Goal: Task Accomplishment & Management: Manage account settings

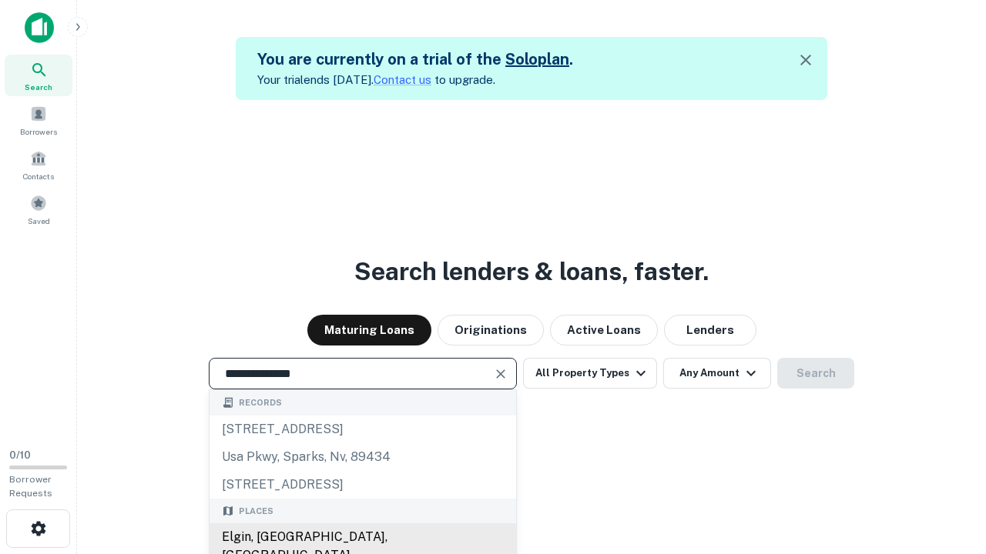
click at [362, 537] on div "Elgin, [GEOGRAPHIC_DATA], [GEOGRAPHIC_DATA]" at bounding box center [362, 547] width 306 height 46
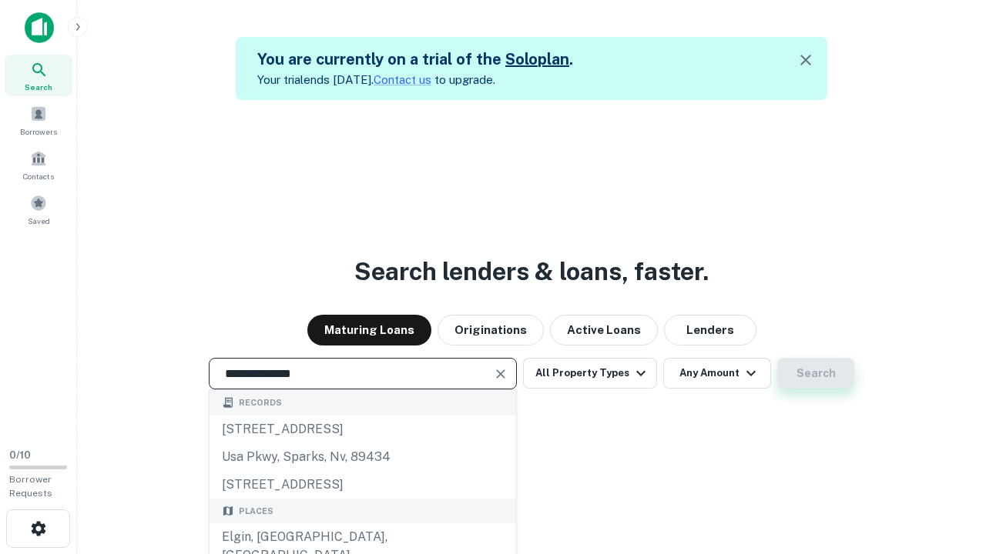
type input "**********"
click at [815, 373] on button "Search" at bounding box center [815, 373] width 77 height 31
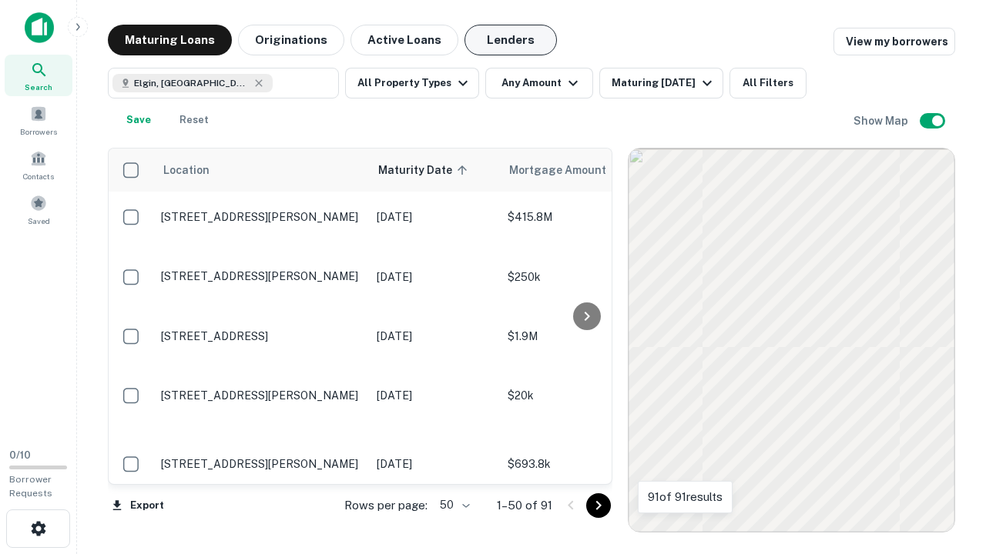
click at [510, 40] on button "Lenders" at bounding box center [510, 40] width 92 height 31
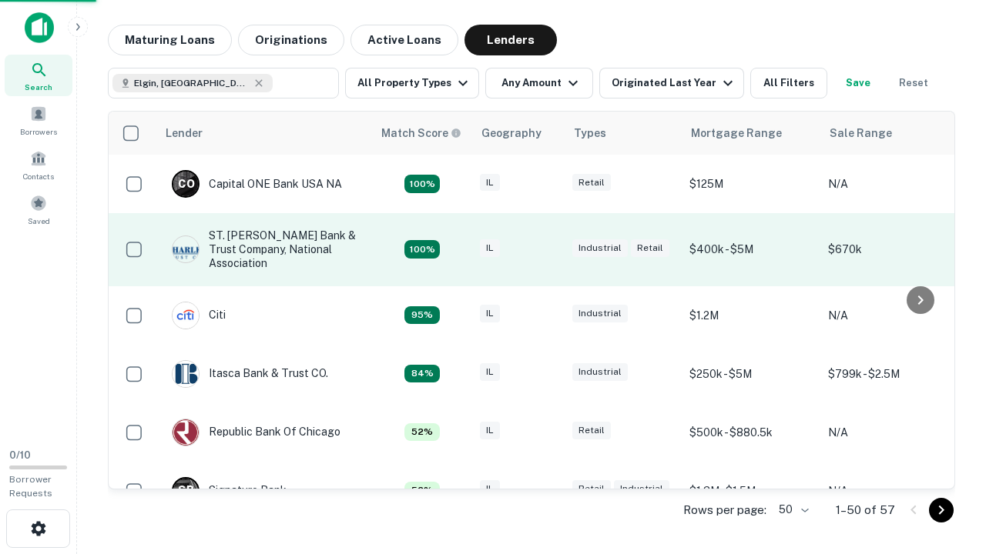
click at [547, 249] on div "IL" at bounding box center [518, 249] width 77 height 21
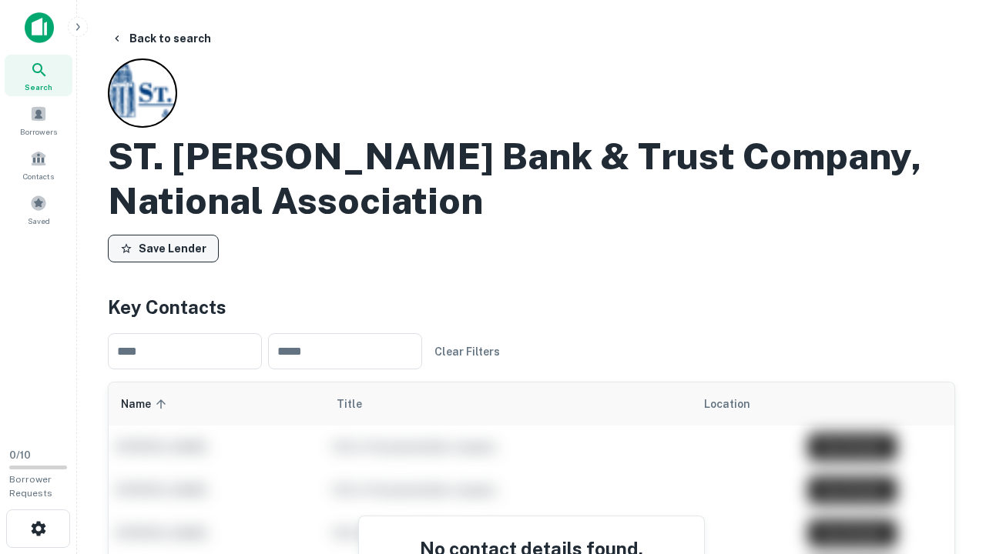
click at [163, 249] on button "Save Lender" at bounding box center [163, 249] width 111 height 28
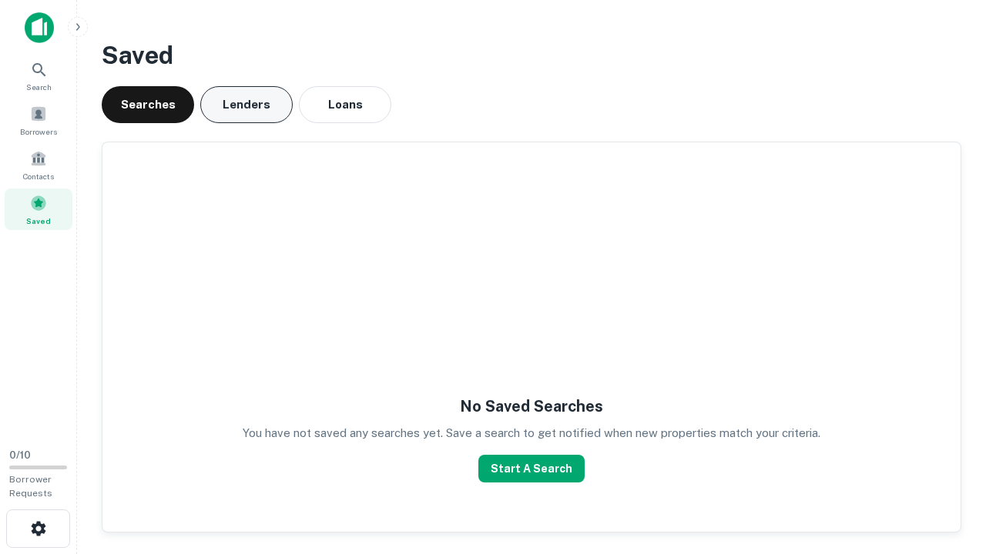
click at [246, 105] on button "Lenders" at bounding box center [246, 104] width 92 height 37
